Goal: Task Accomplishment & Management: Manage account settings

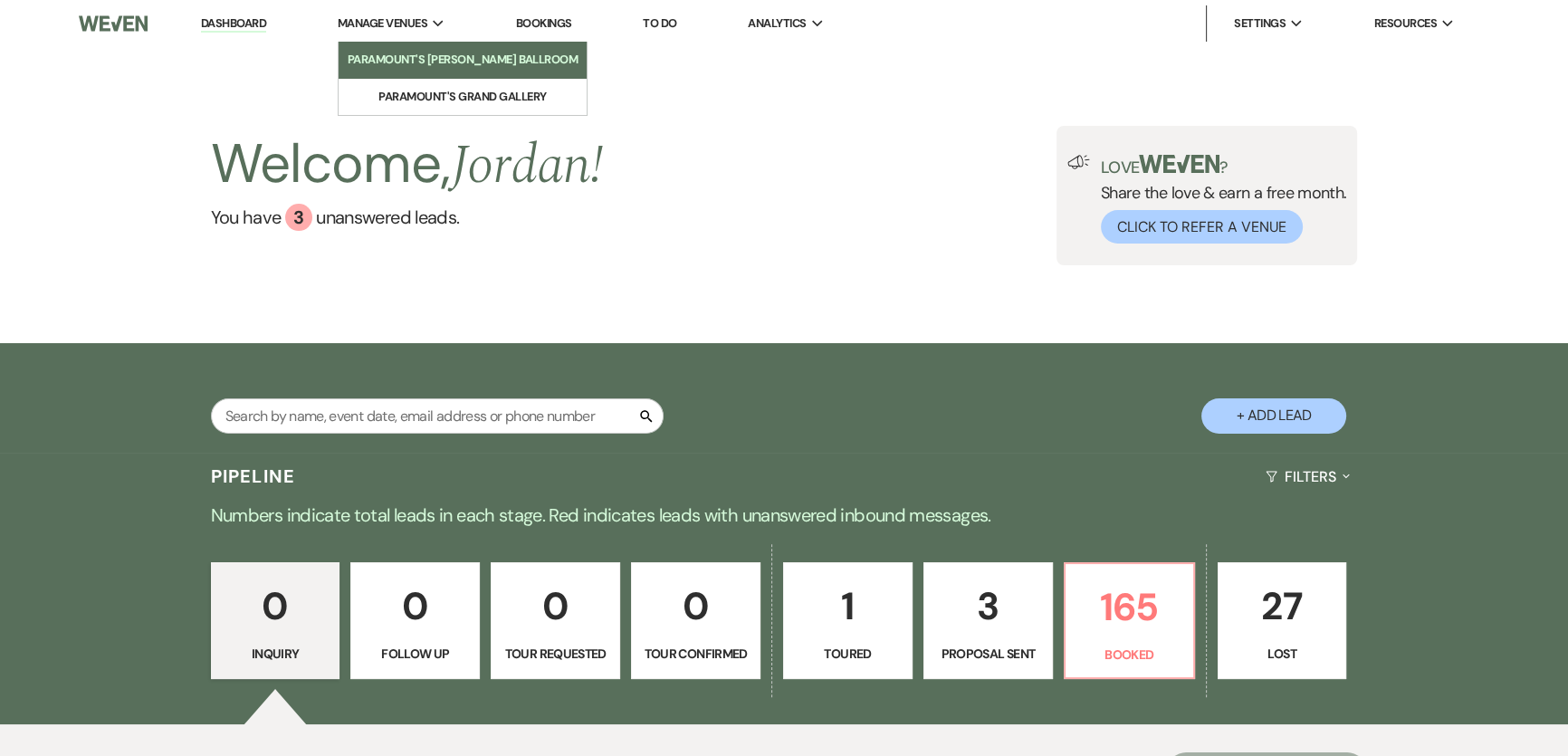
click at [435, 66] on li "Paramount's [PERSON_NAME] Ballroom" at bounding box center [463, 60] width 231 height 18
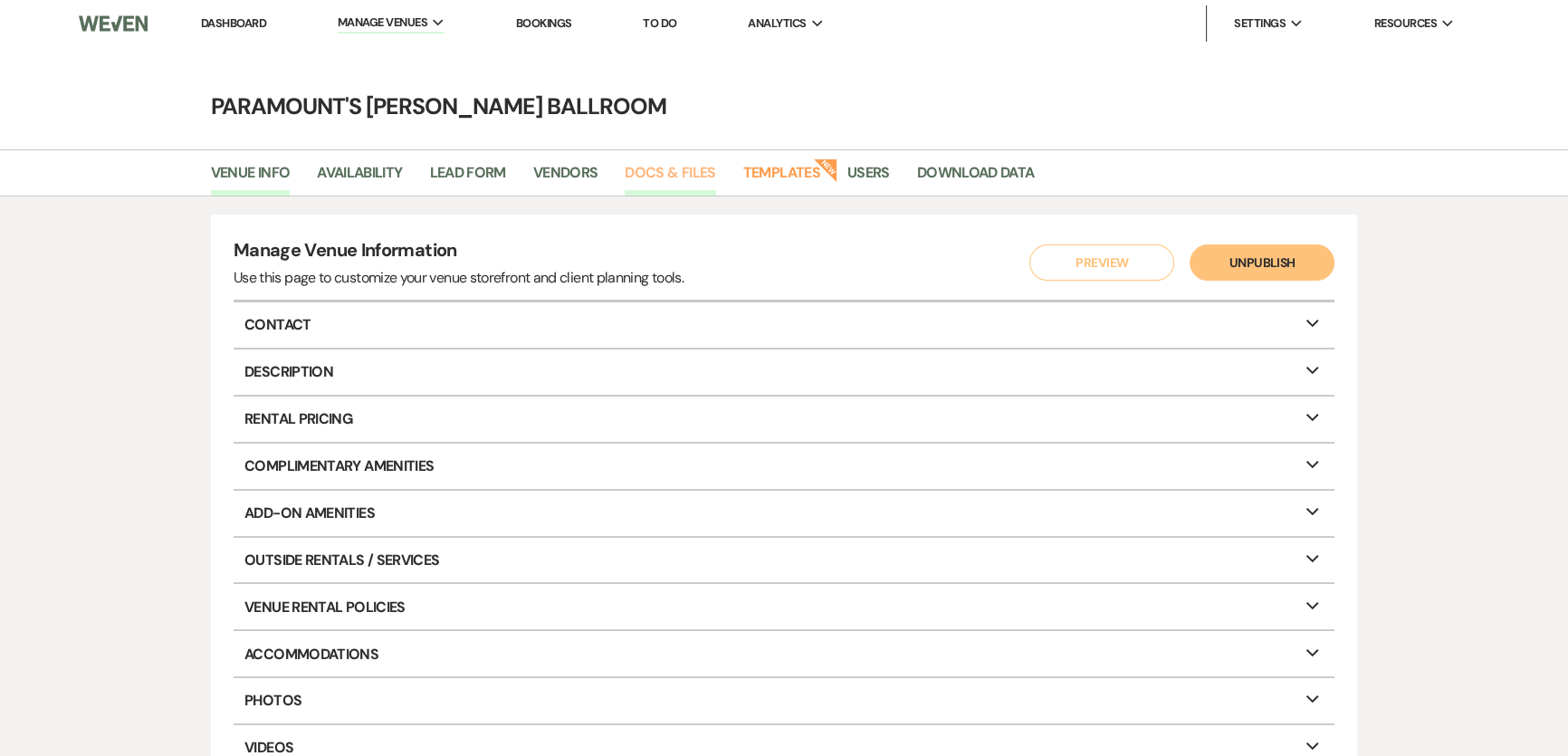
click at [652, 169] on link "Docs & Files" at bounding box center [670, 179] width 90 height 35
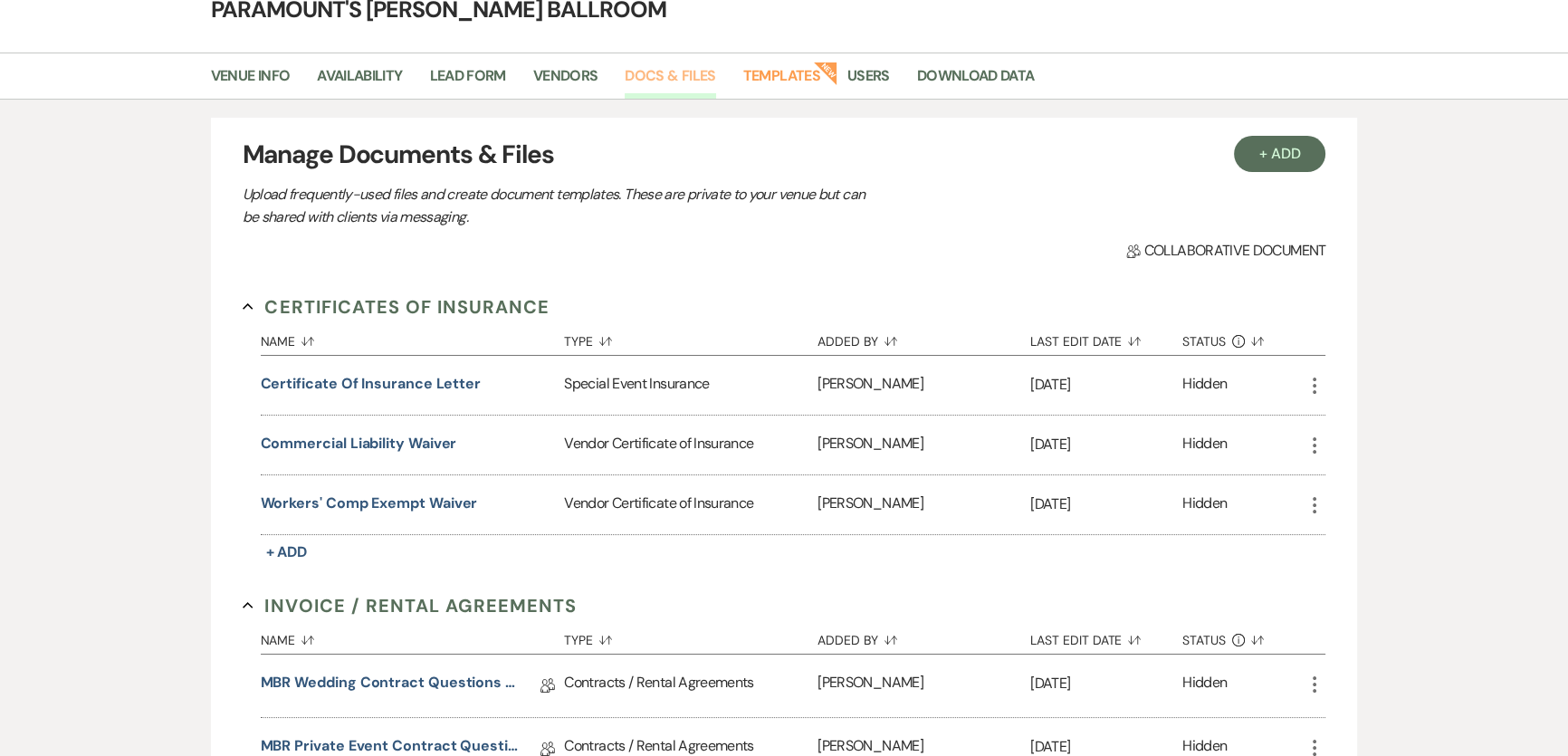
scroll to position [246, 0]
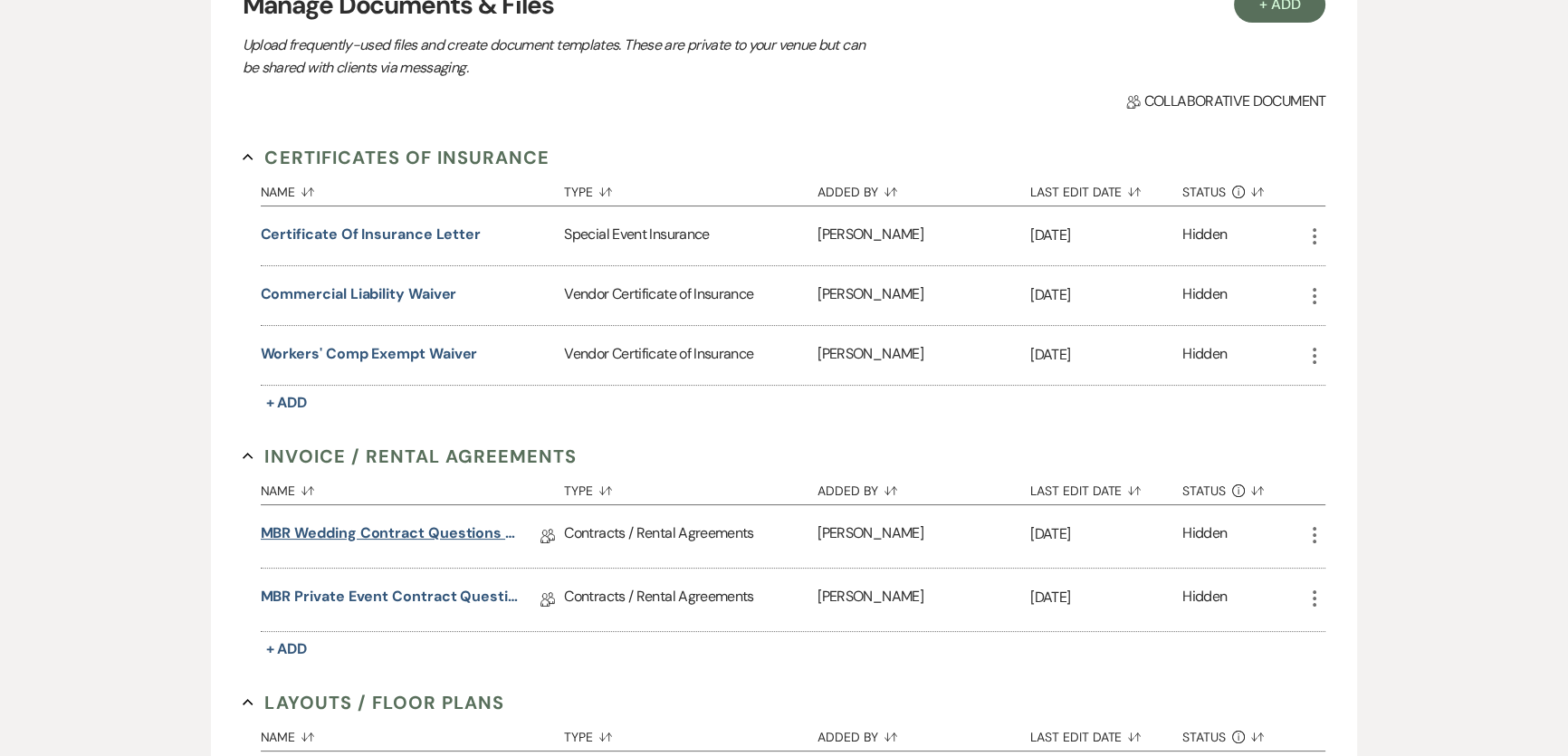
click at [462, 526] on link "MBR Wedding Contract Questions - 5/25" at bounding box center [389, 536] width 258 height 28
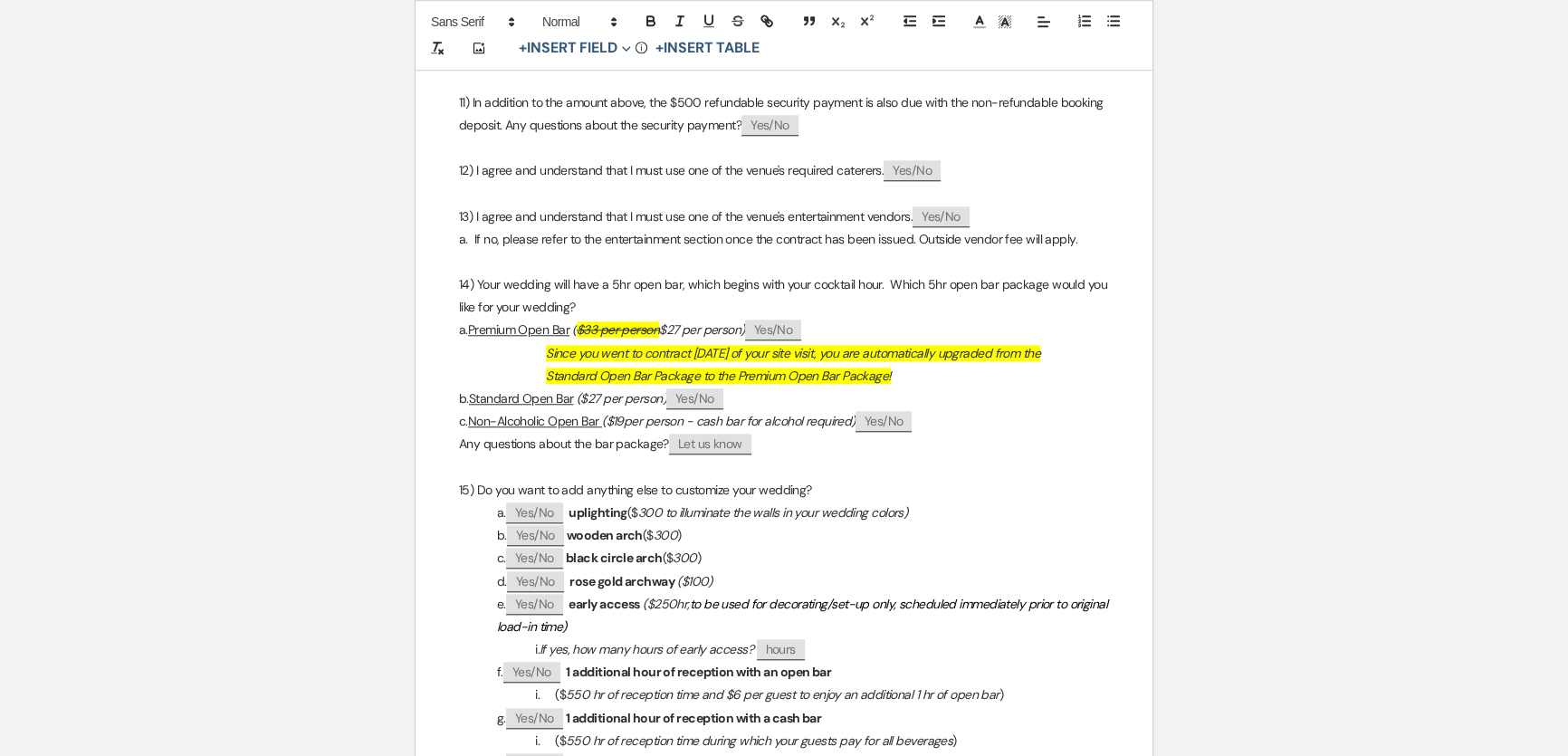
scroll to position [2058, 0]
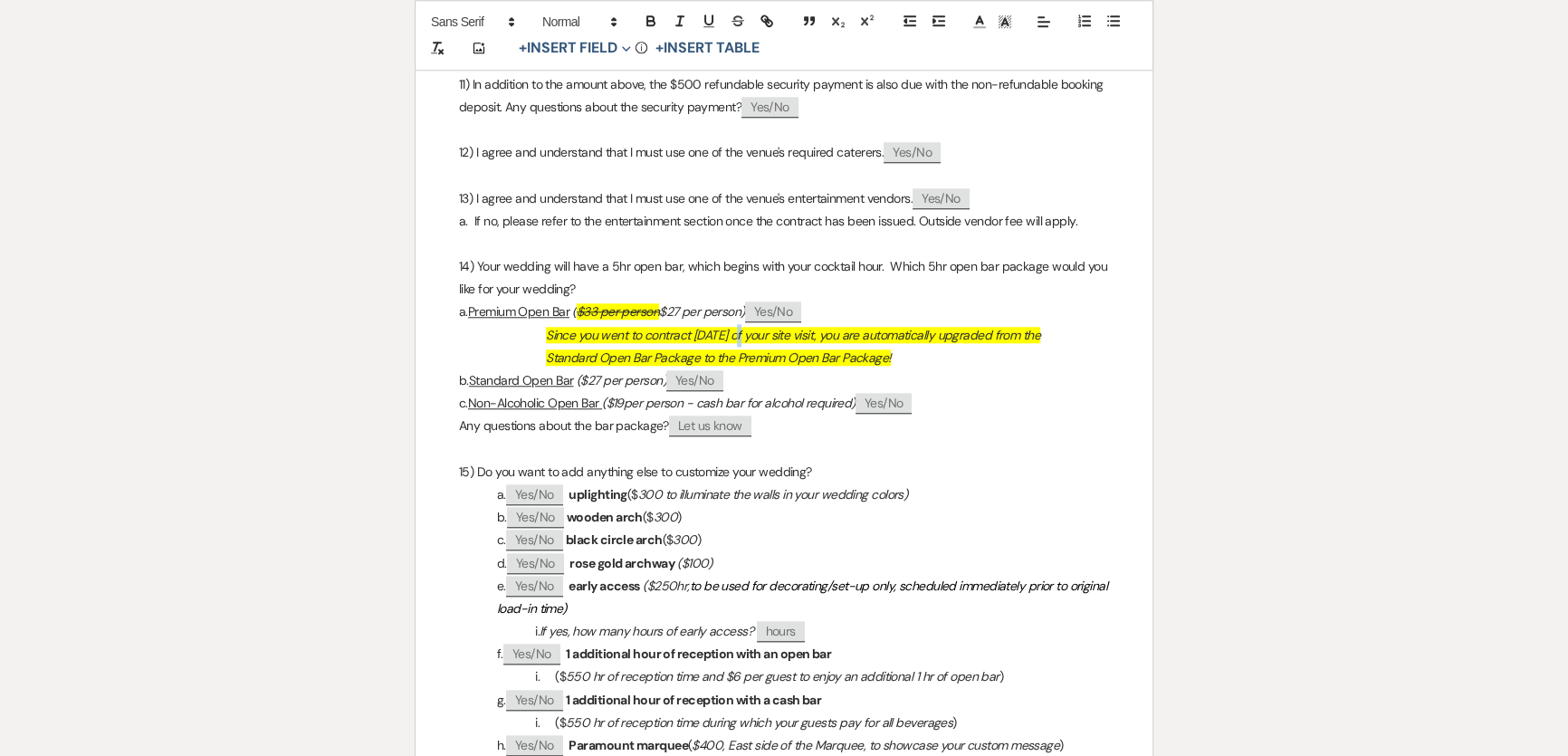
click at [736, 343] on em "Since you went to contract within 30 days of your site visit, you are automatic…" at bounding box center [793, 335] width 494 height 16
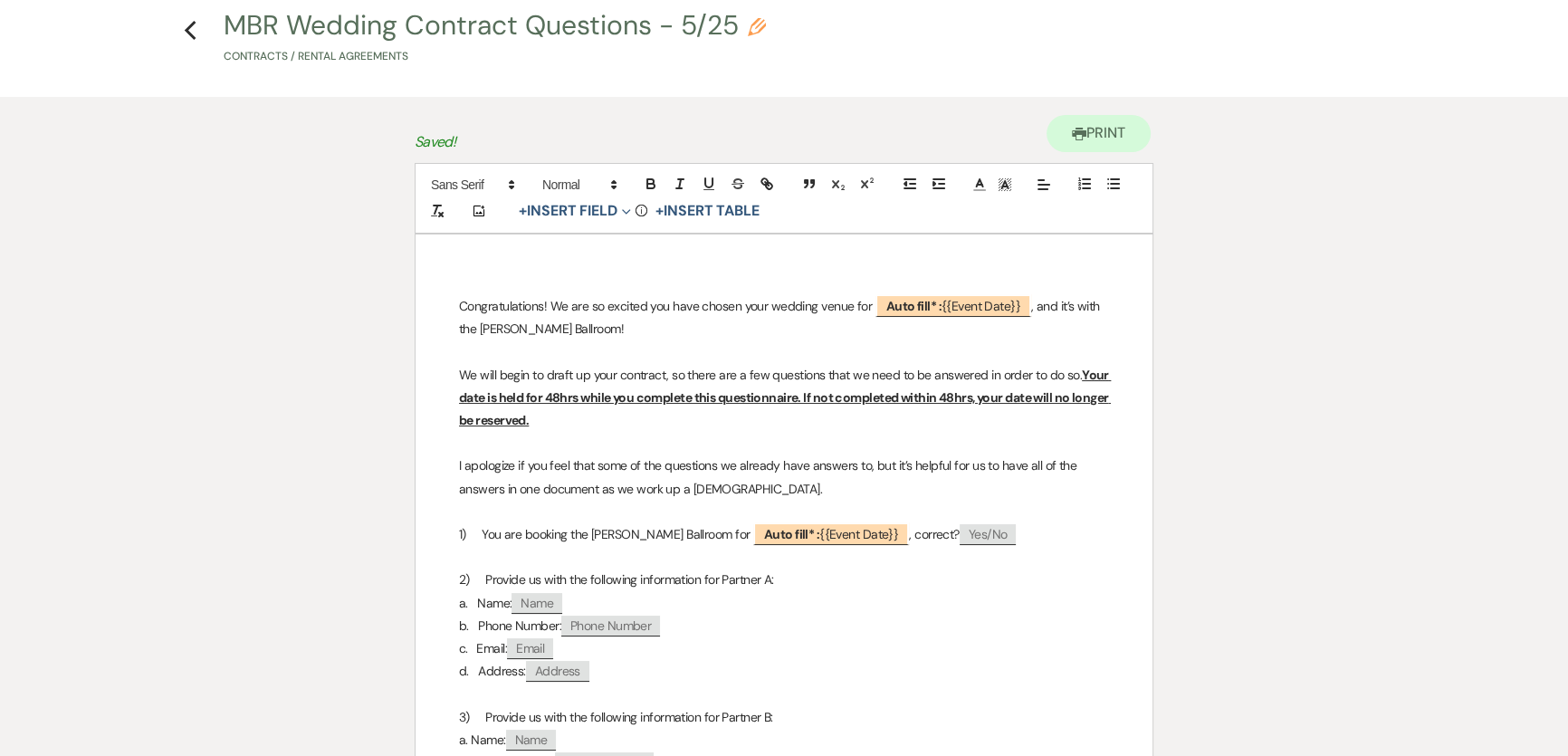
scroll to position [0, 0]
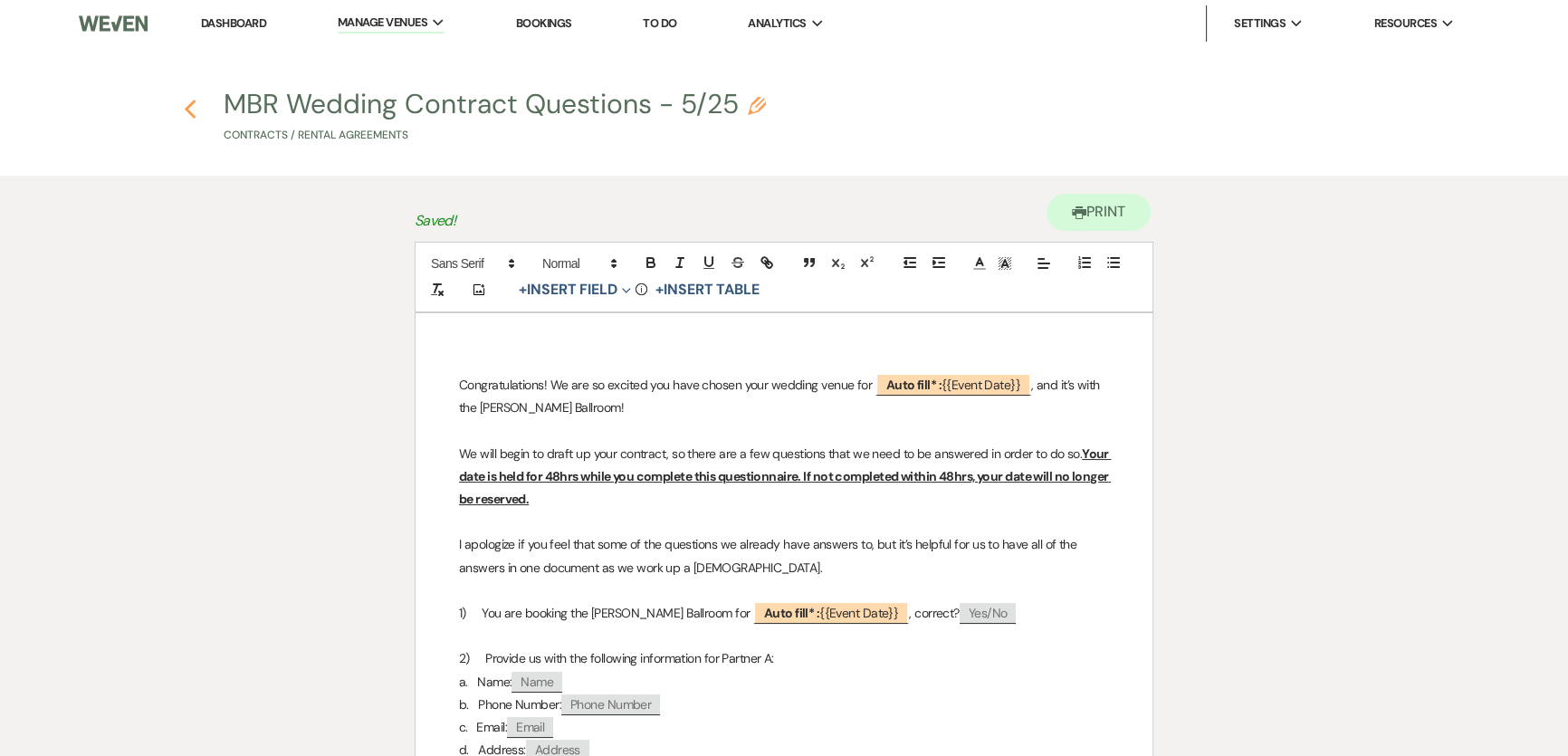
click at [190, 108] on icon "Previous" at bounding box center [190, 110] width 13 height 22
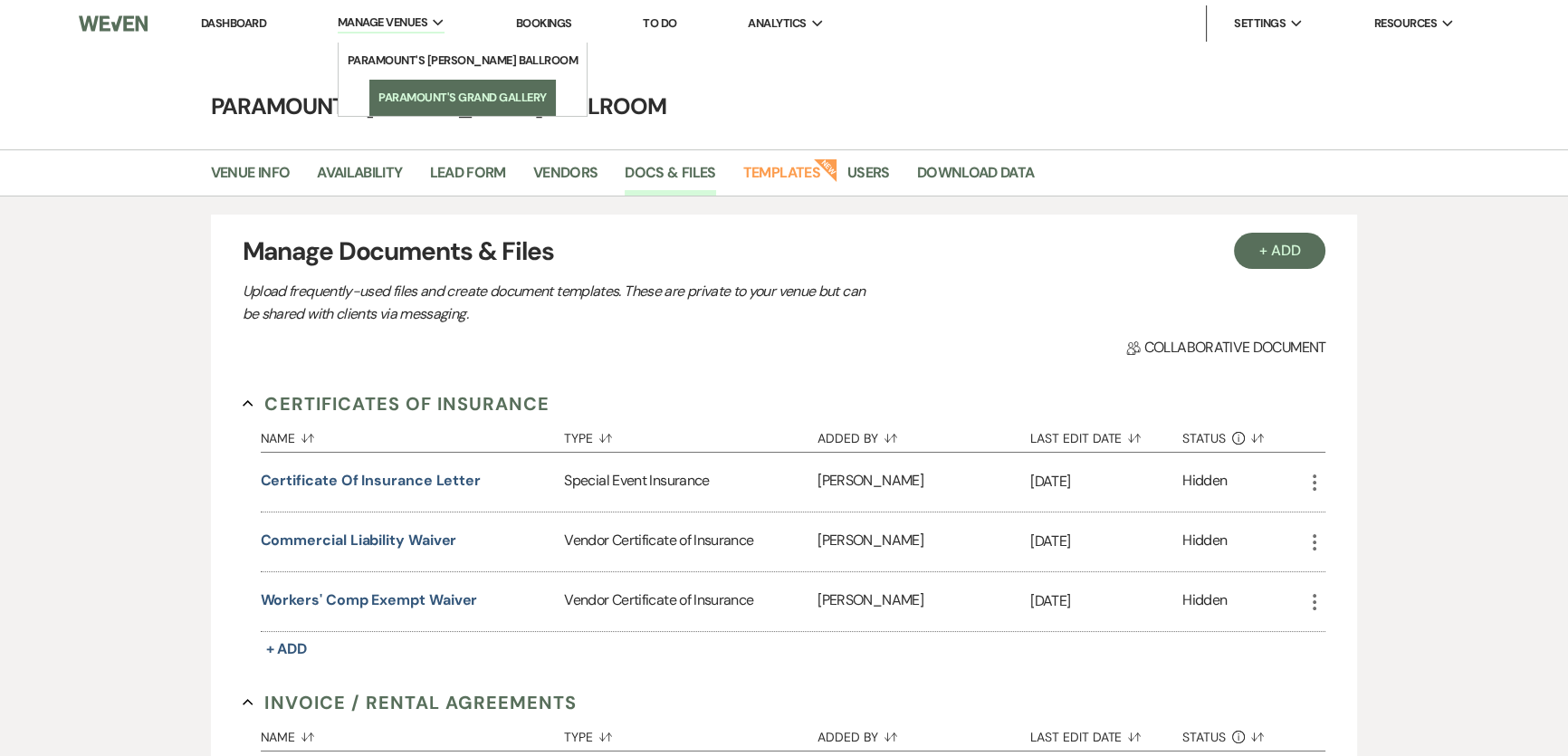
click at [379, 89] on li "Paramount's Grand Gallery" at bounding box center [462, 97] width 167 height 18
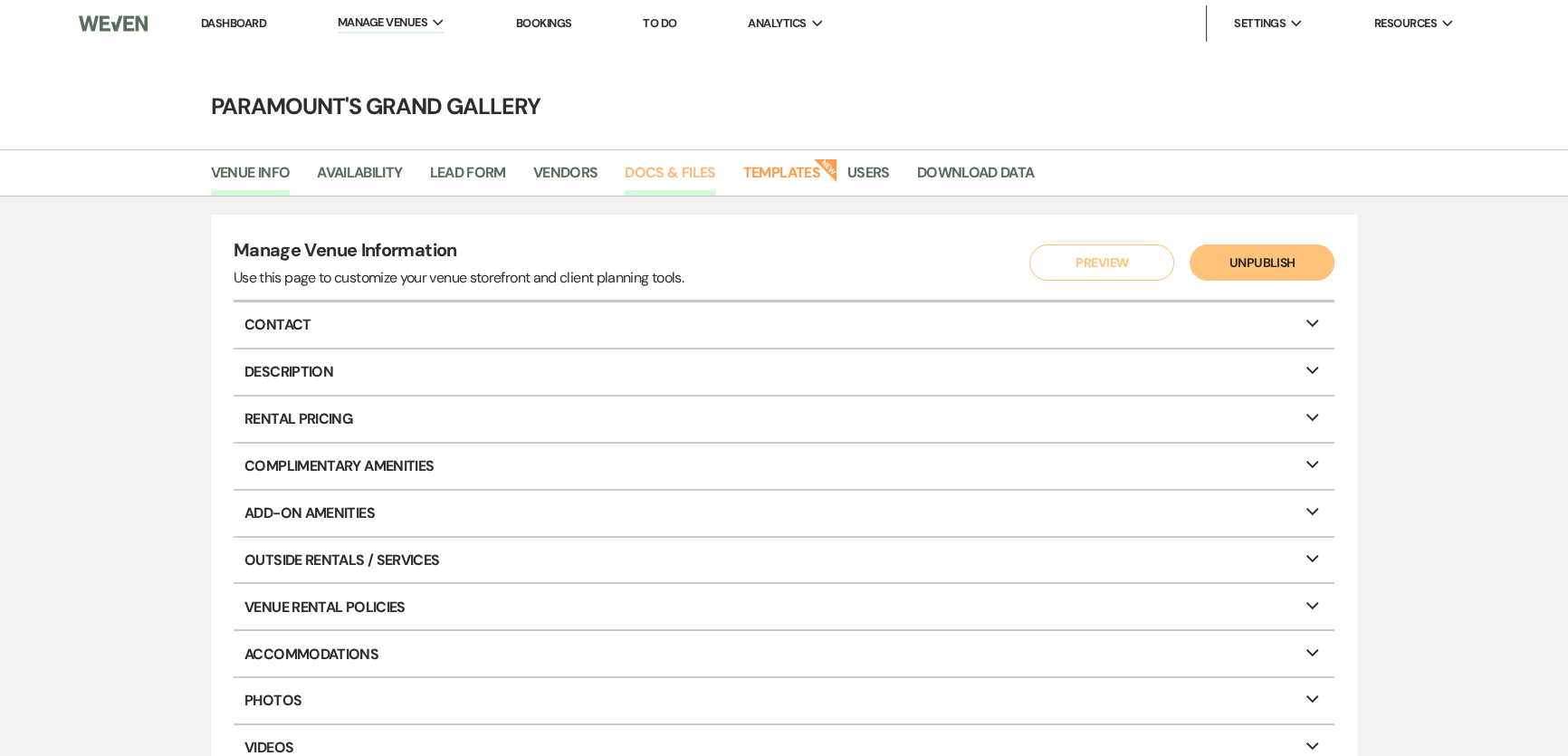
click at [676, 193] on link "Docs & Files" at bounding box center [670, 179] width 90 height 35
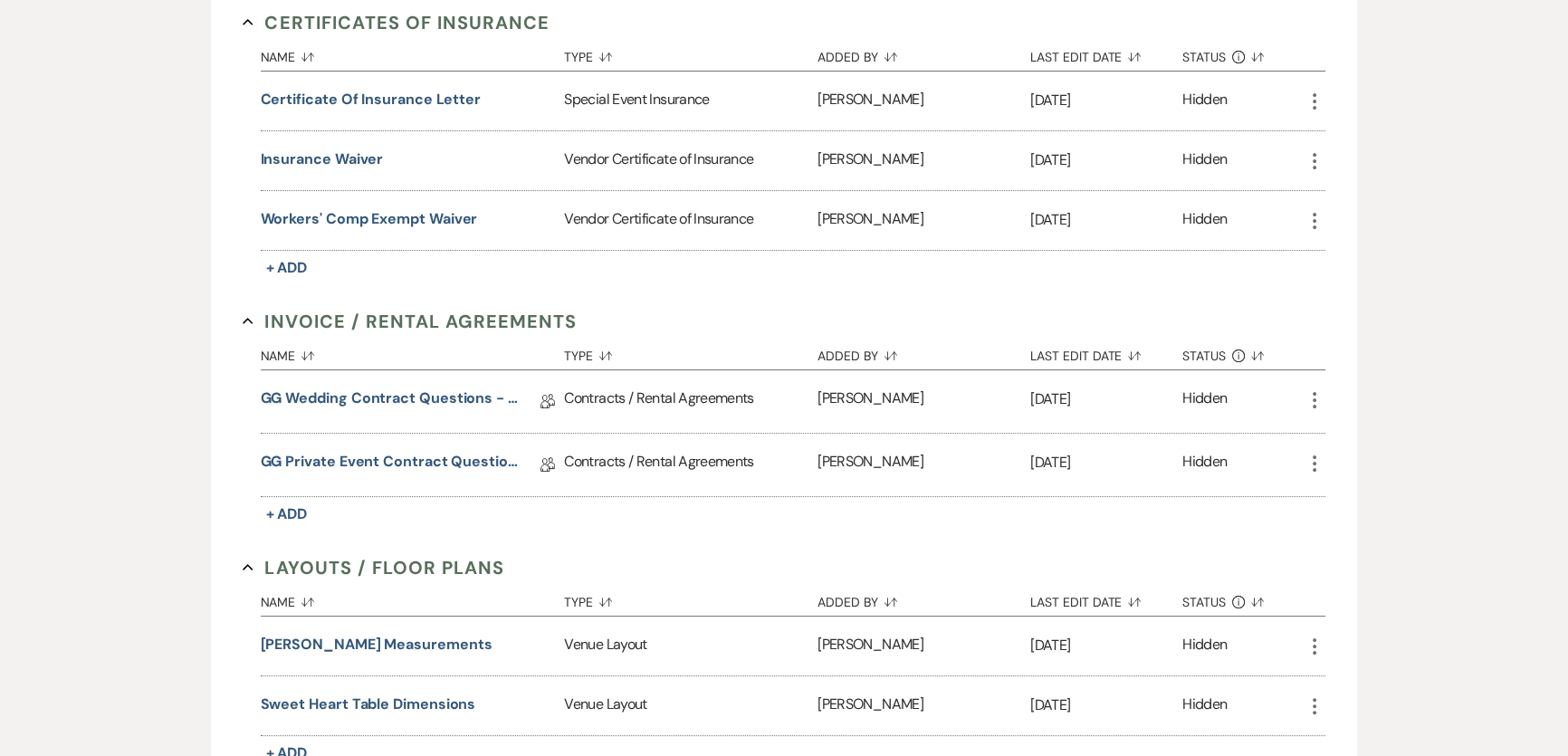
scroll to position [412, 0]
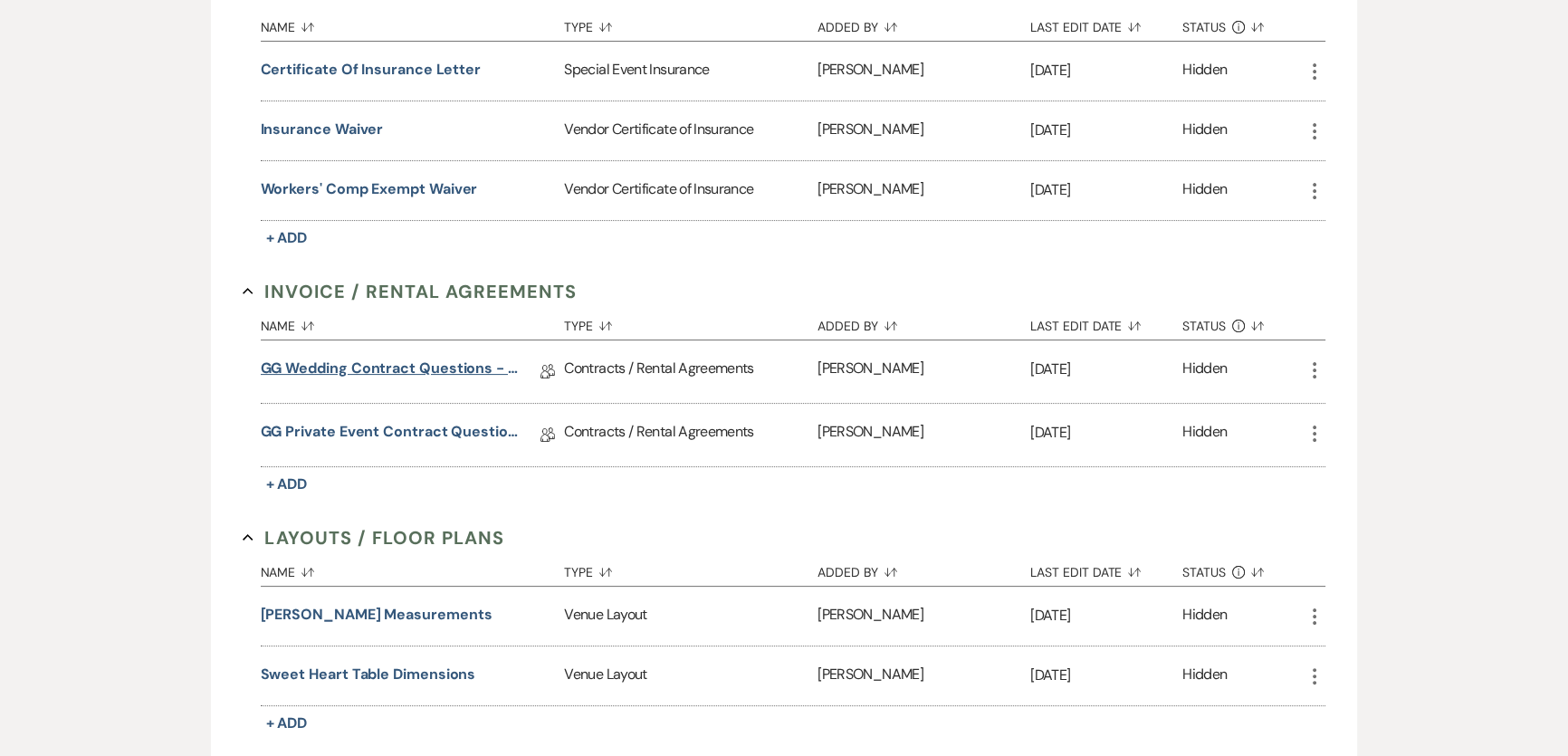
click at [365, 367] on link "GG Wedding Contract Questions - 5/25" at bounding box center [389, 371] width 258 height 28
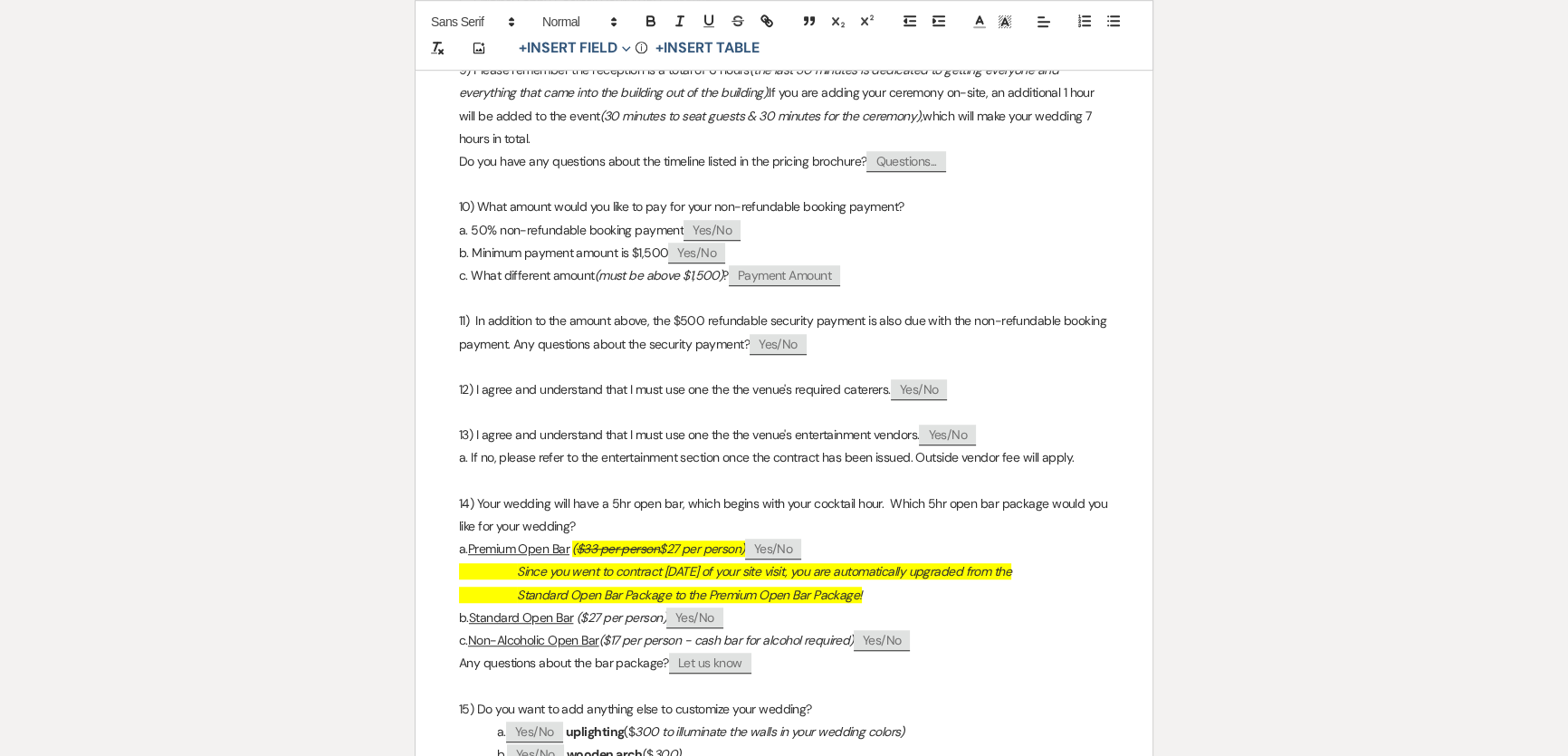
scroll to position [1894, 0]
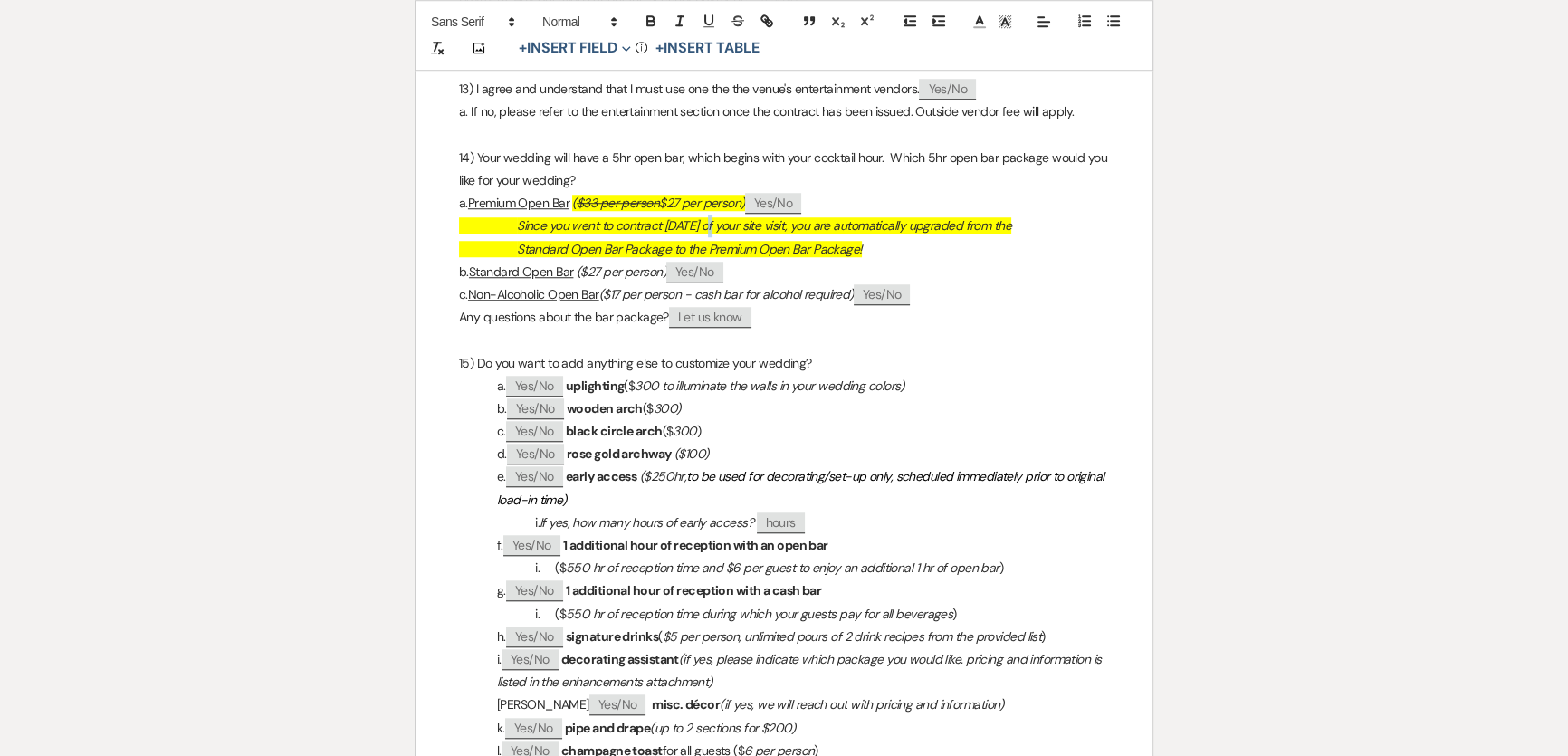
click at [711, 234] on em "Since you went to contract within 30 days of your site visit, you are automatic…" at bounding box center [764, 225] width 494 height 16
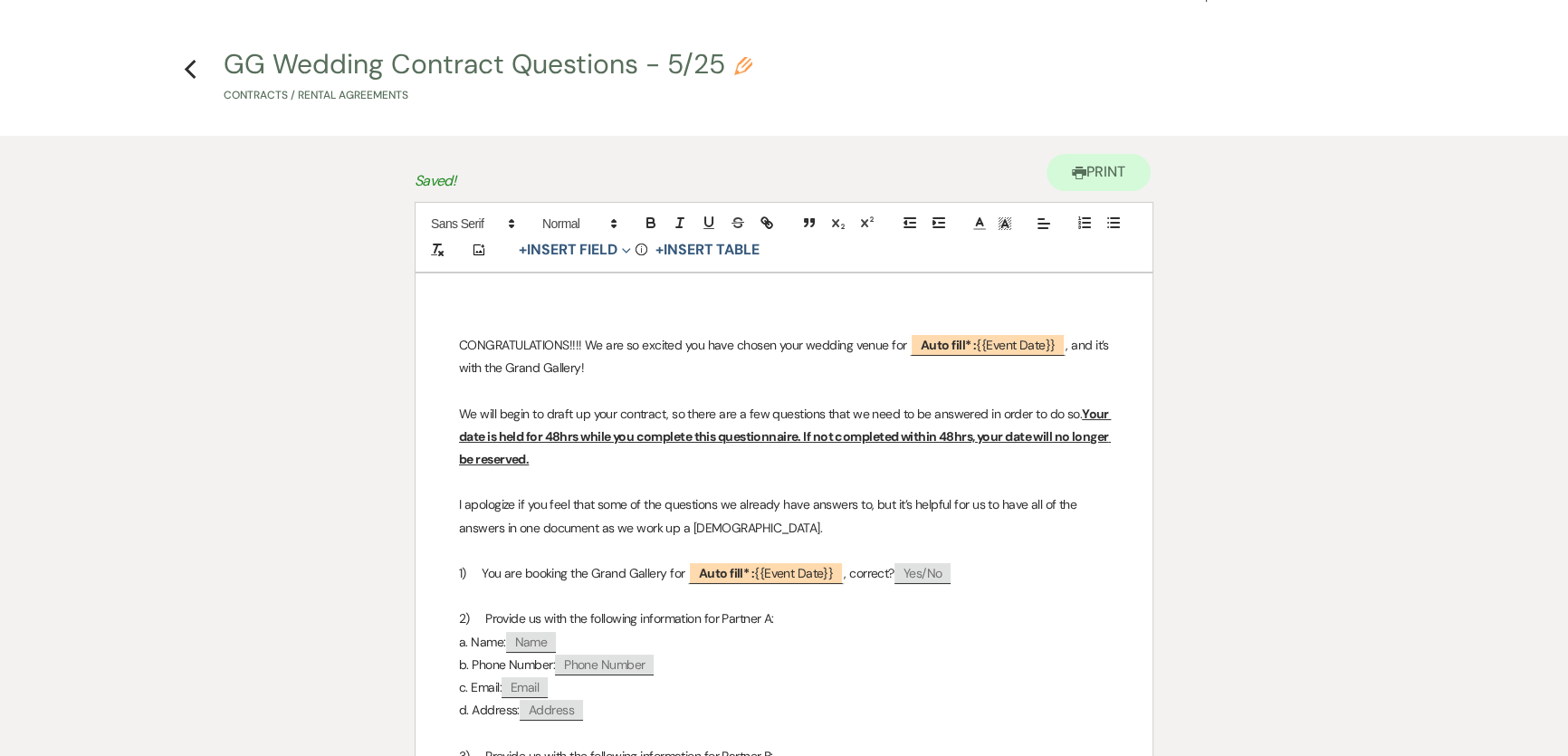
scroll to position [0, 0]
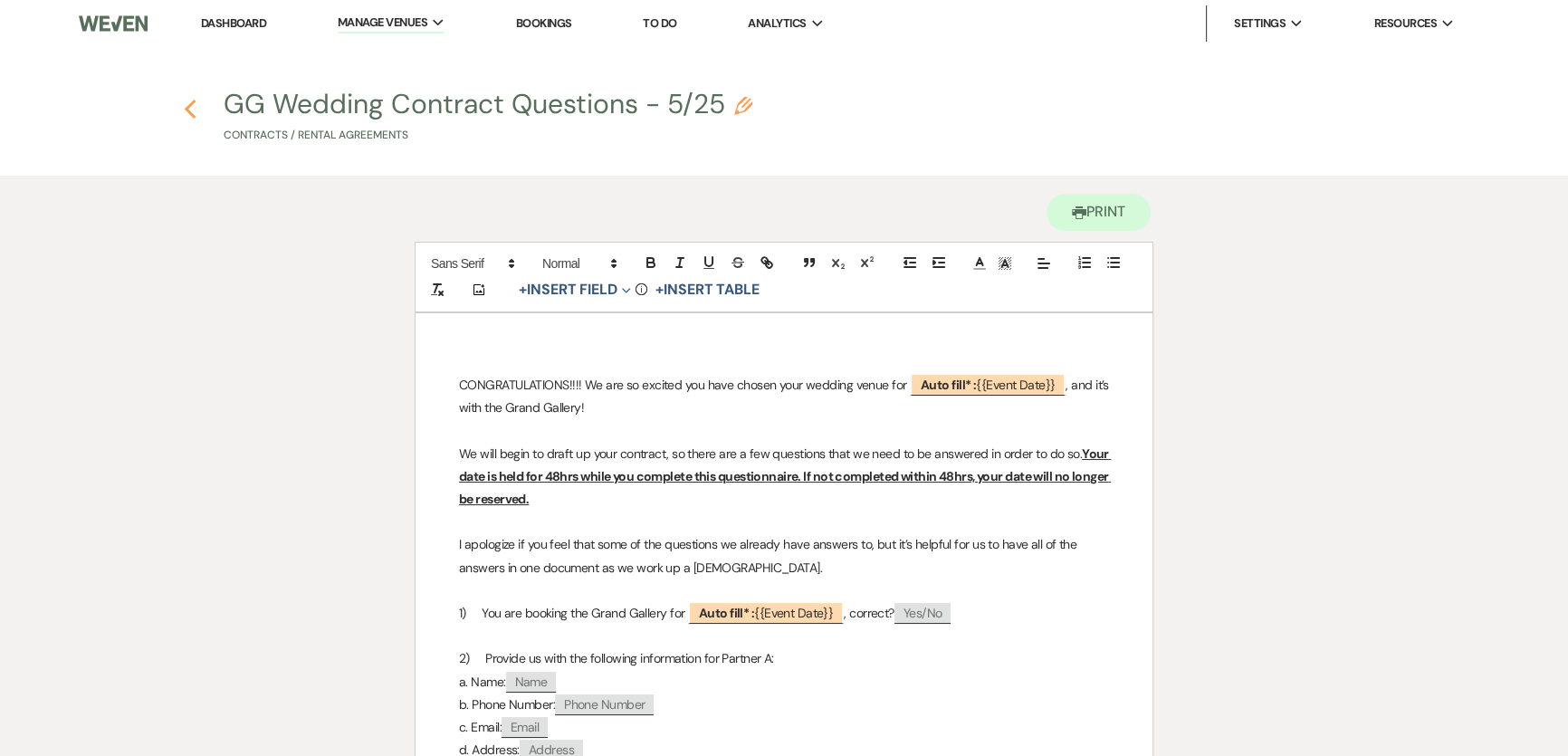
click at [195, 117] on use "button" at bounding box center [189, 110] width 12 height 20
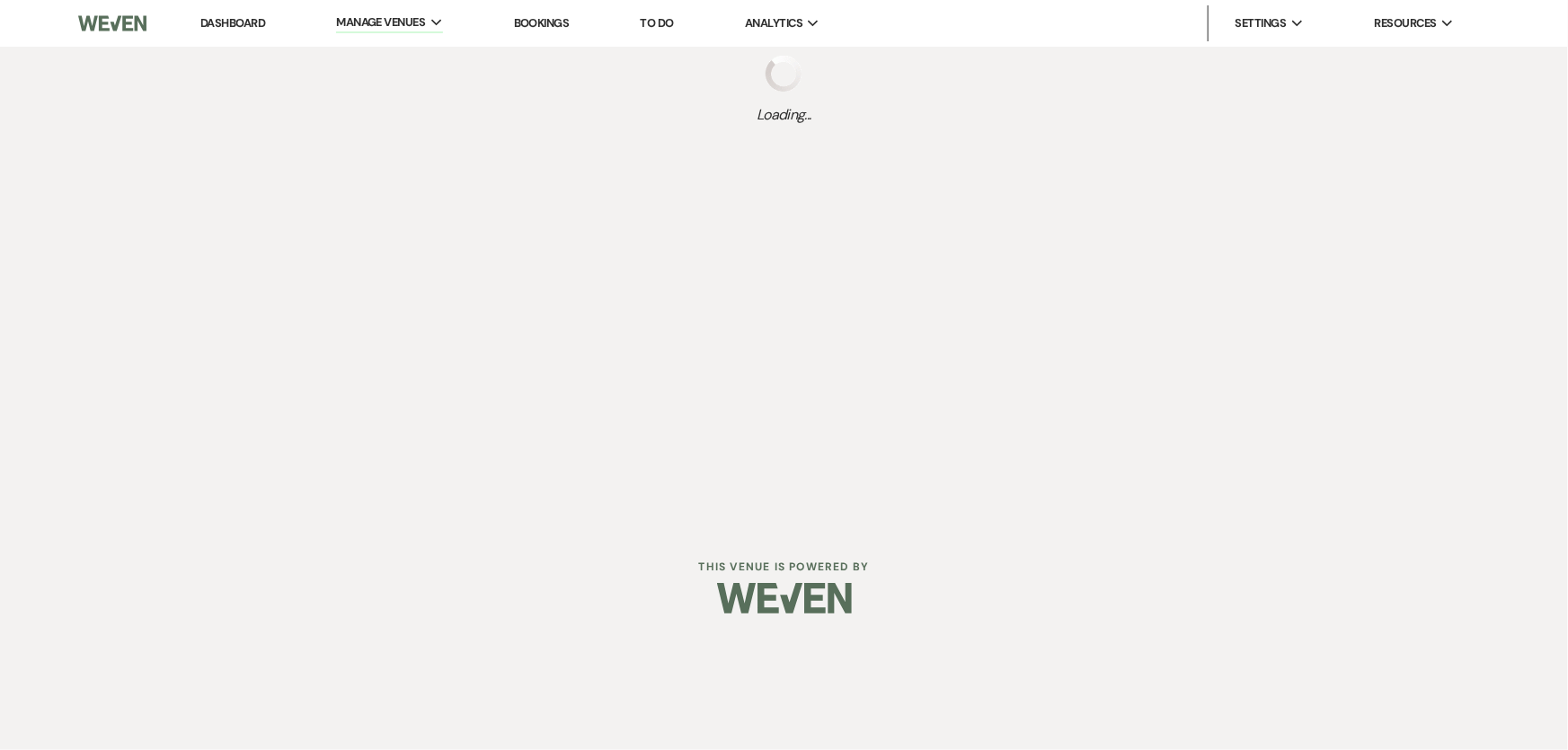
click at [226, 21] on link "Dashboard" at bounding box center [233, 23] width 65 height 15
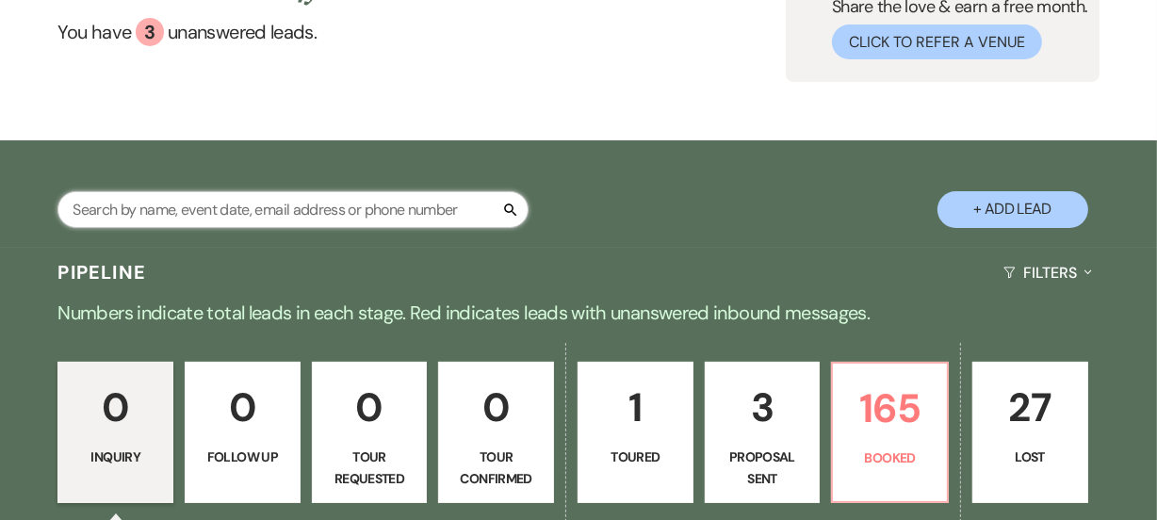
click at [245, 210] on input "text" at bounding box center [292, 209] width 471 height 37
type input "kar"
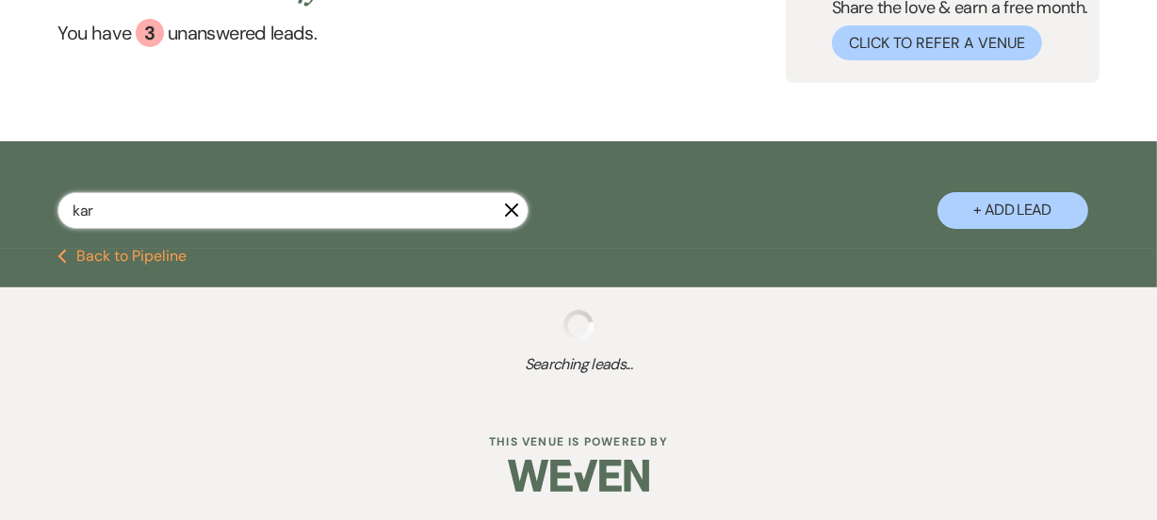
select select "8"
select select "11"
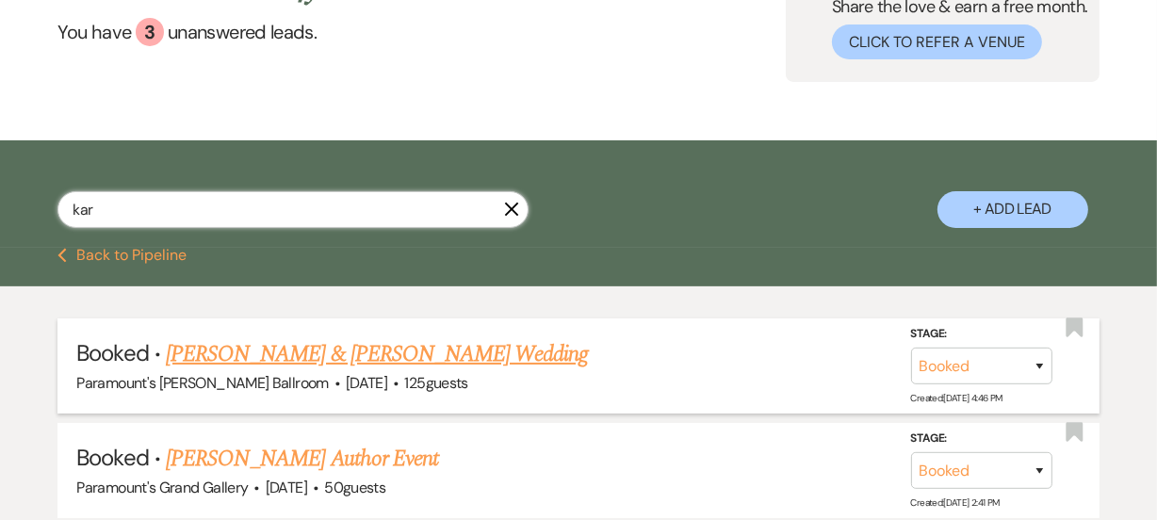
type input "kar"
click at [406, 347] on link "[PERSON_NAME] & [PERSON_NAME] Wedding" at bounding box center [377, 354] width 422 height 34
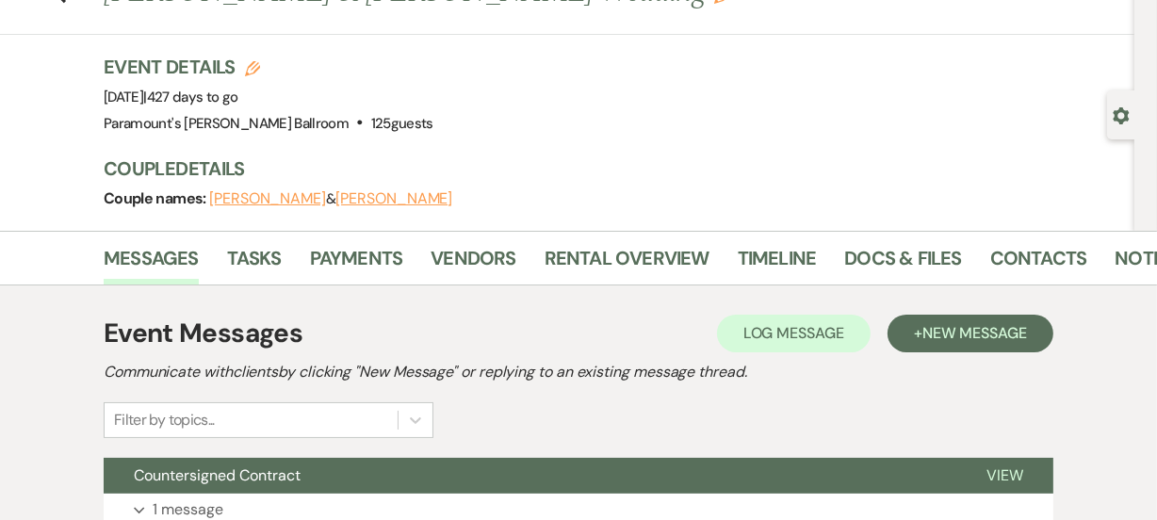
scroll to position [73, 0]
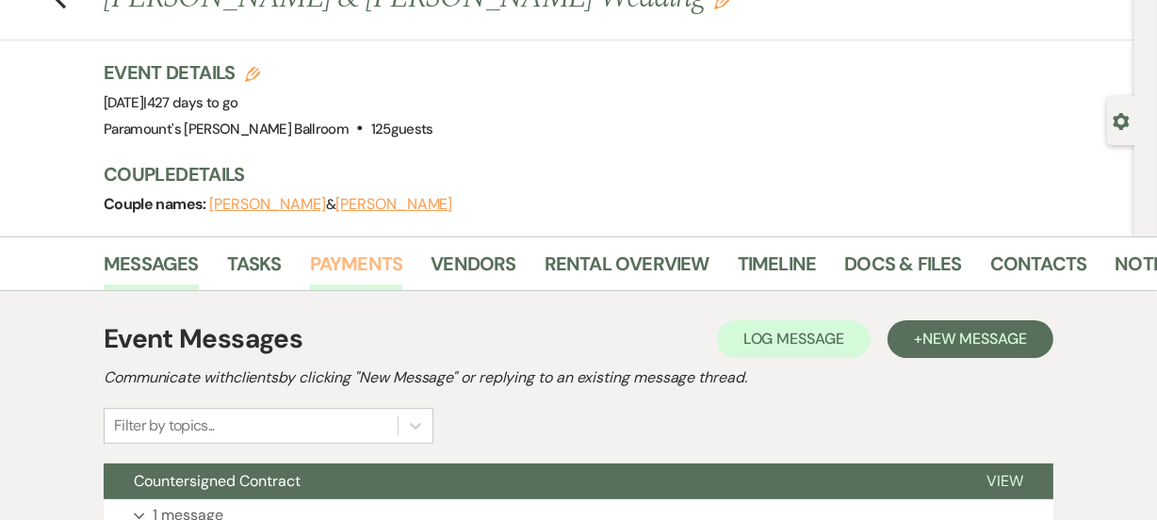
click at [368, 257] on link "Payments" at bounding box center [356, 269] width 93 height 41
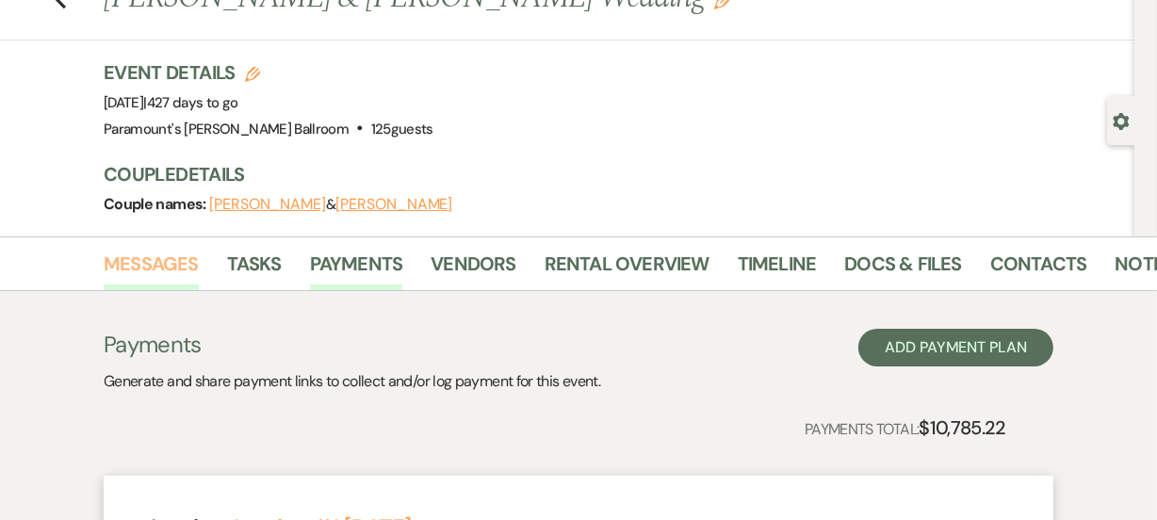
click at [160, 283] on link "Messages" at bounding box center [151, 269] width 95 height 41
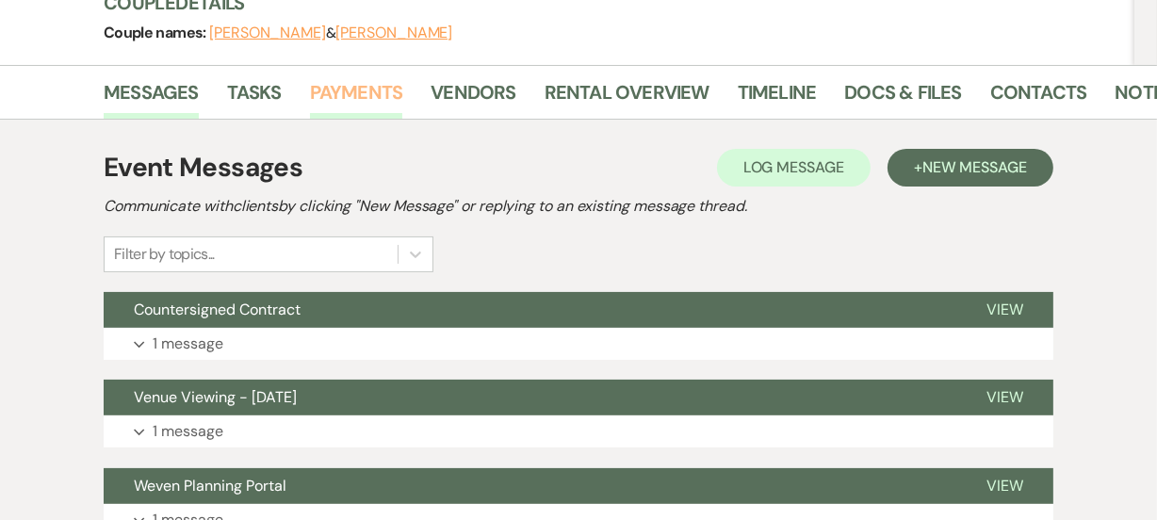
click at [342, 110] on link "Payments" at bounding box center [356, 97] width 93 height 41
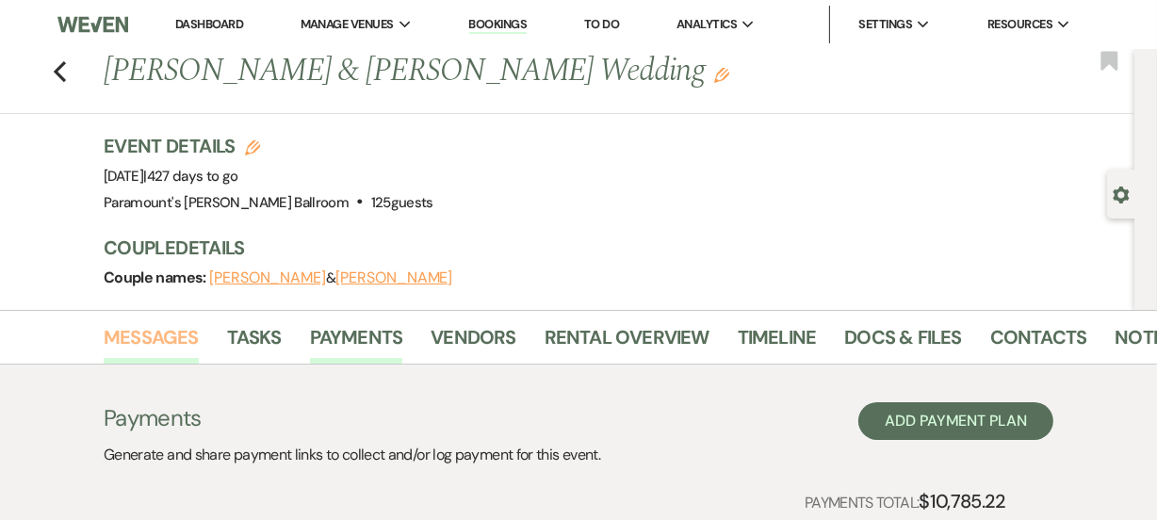
click at [122, 335] on link "Messages" at bounding box center [151, 342] width 95 height 41
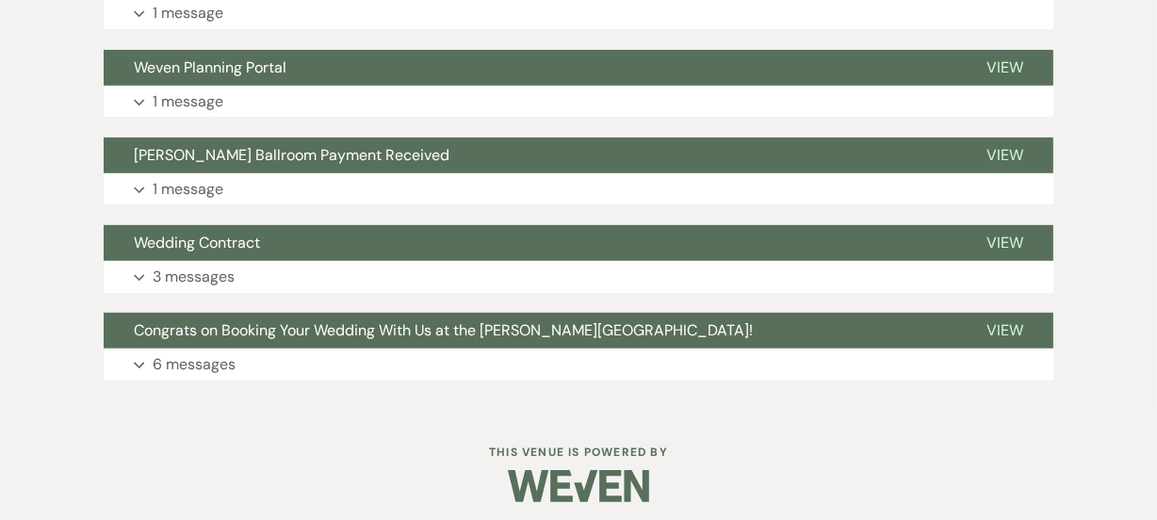
scroll to position [673, 0]
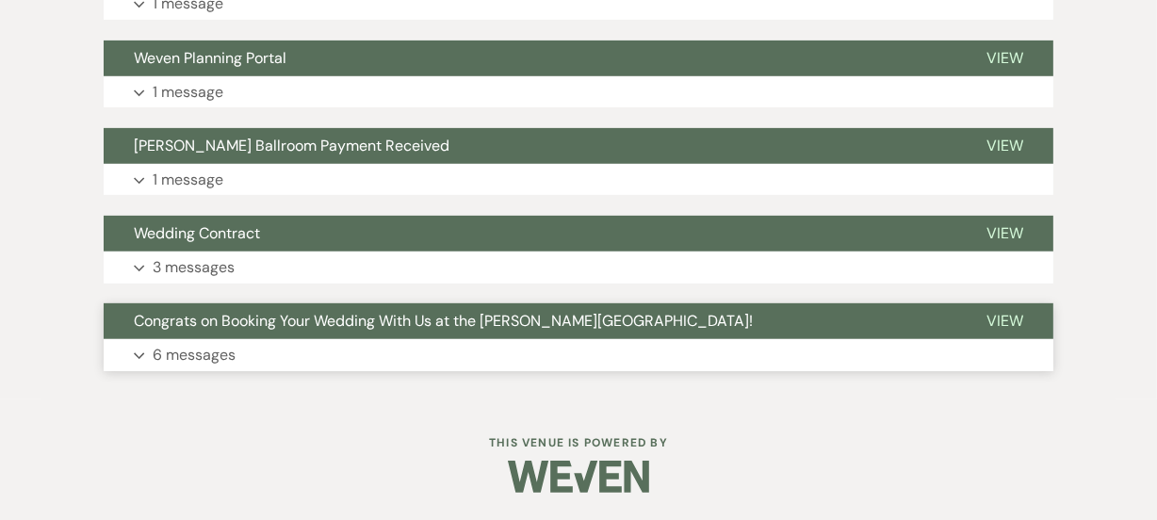
click at [249, 326] on span "Congrats on Booking Your Wedding With Us at the [PERSON_NAME][GEOGRAPHIC_DATA]!" at bounding box center [443, 321] width 619 height 20
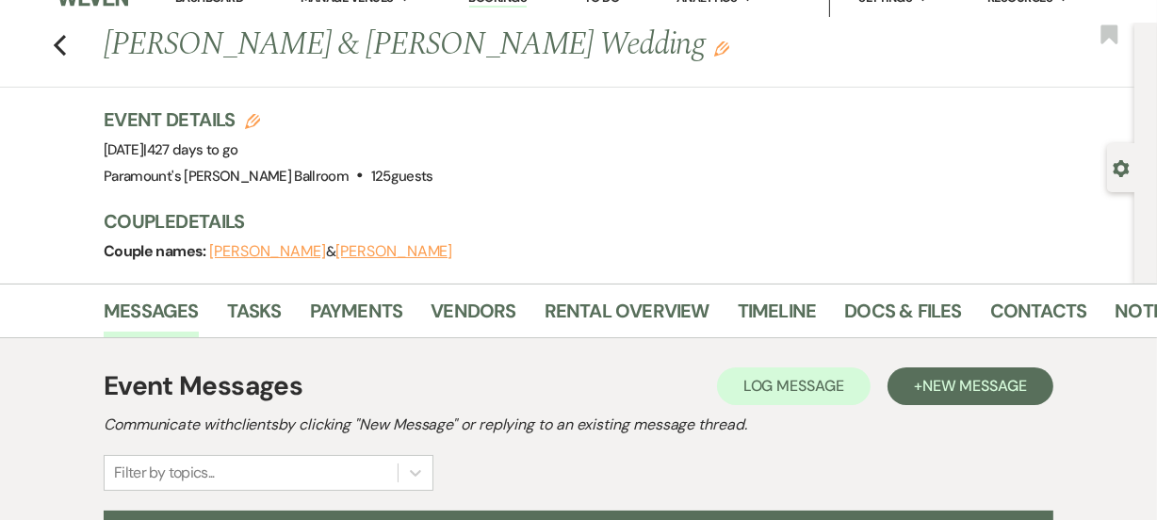
scroll to position [0, 0]
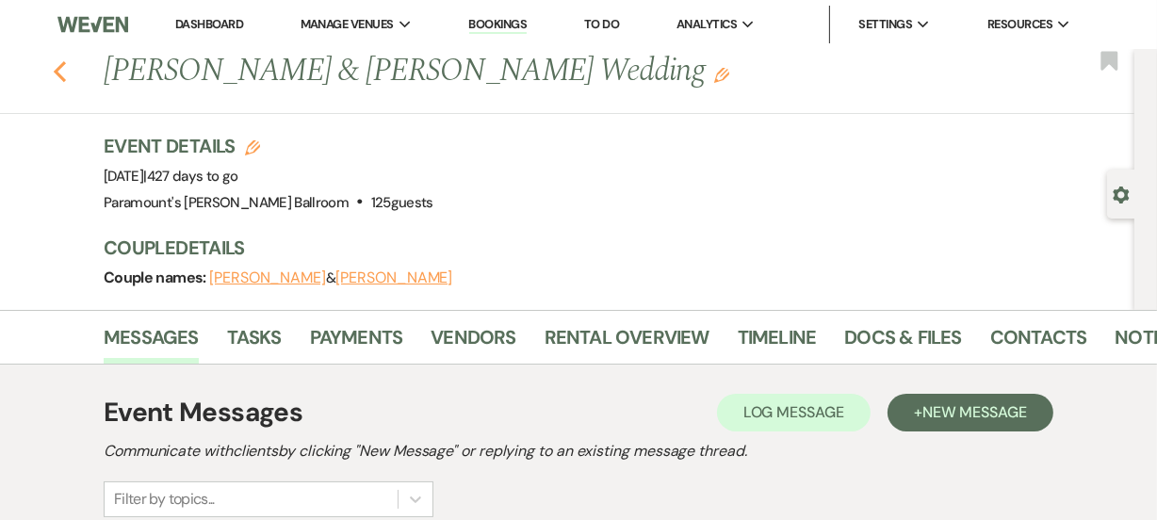
click at [65, 61] on icon "Previous" at bounding box center [60, 71] width 14 height 23
select select "8"
select select "11"
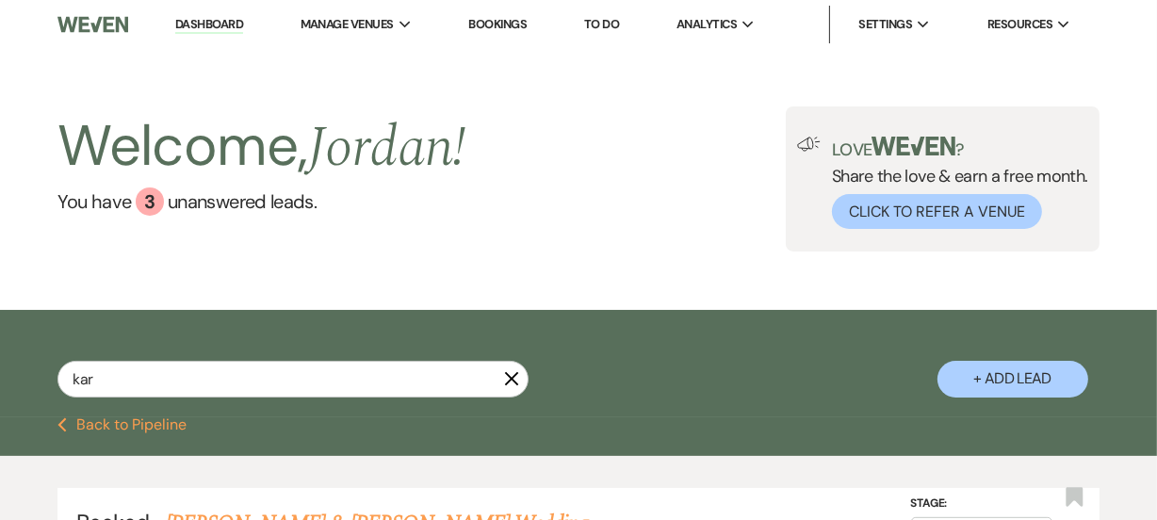
click at [73, 423] on button "Previous Back to Pipeline" at bounding box center [121, 424] width 129 height 15
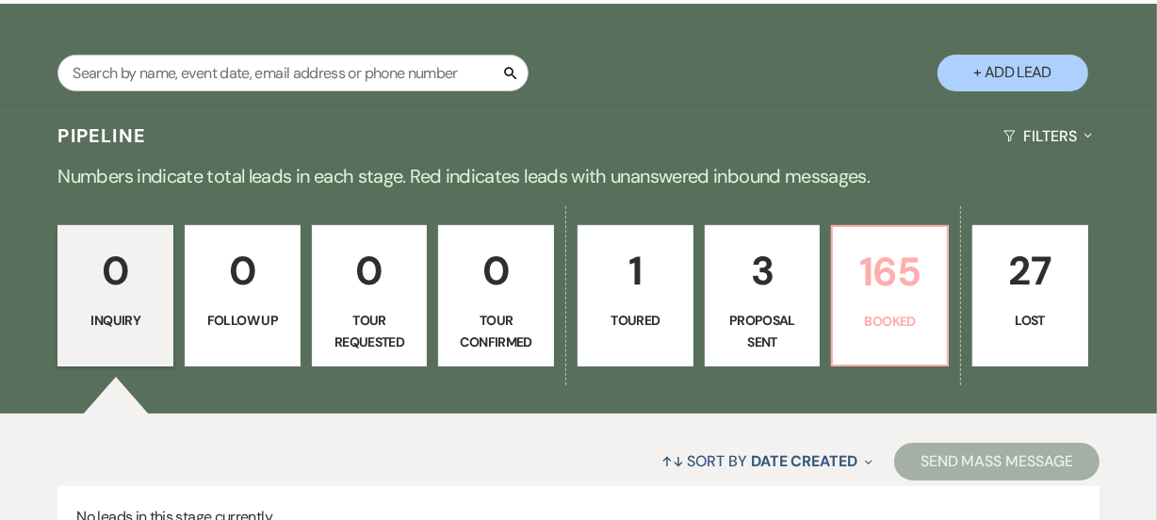
click at [903, 259] on p "165" at bounding box center [889, 271] width 91 height 63
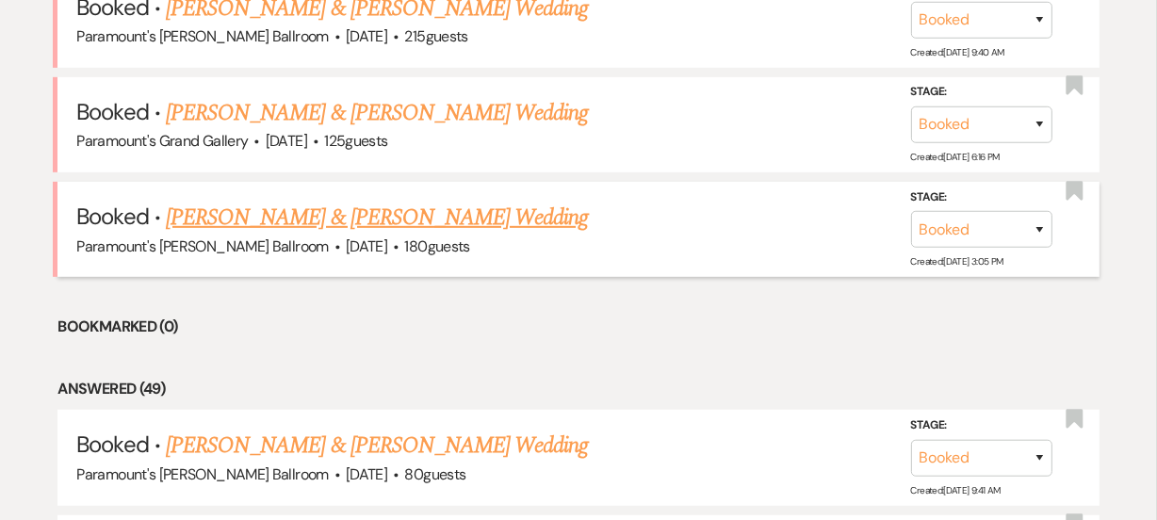
scroll to position [860, 0]
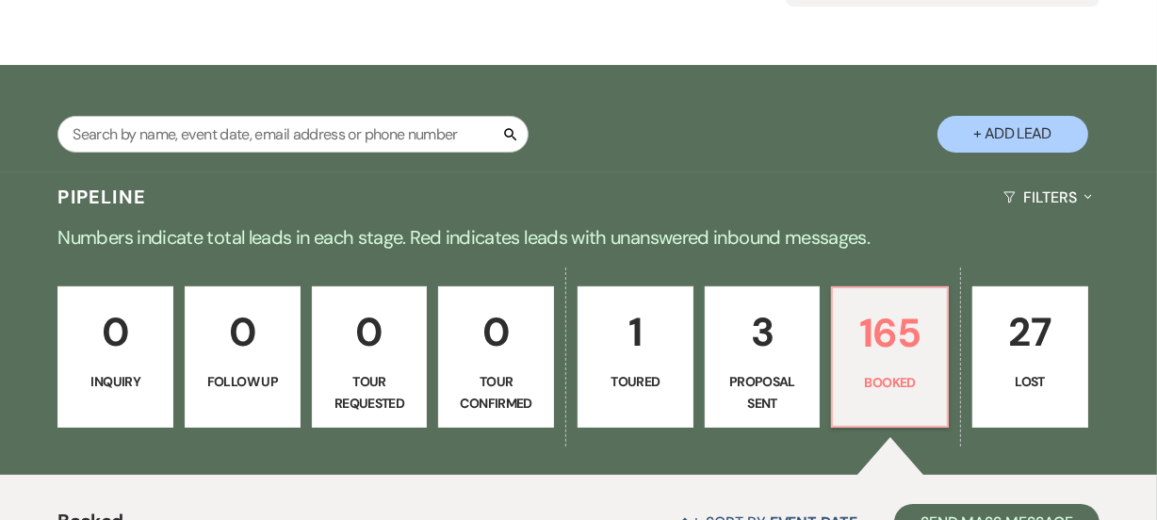
scroll to position [0, 0]
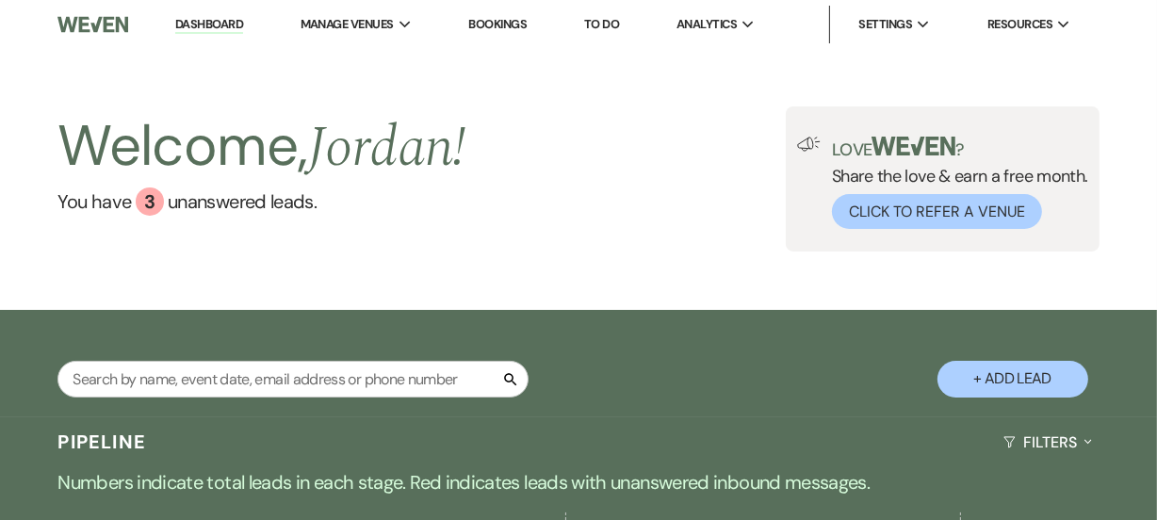
click at [204, 24] on link "Dashboard" at bounding box center [209, 25] width 68 height 18
